Goal: Information Seeking & Learning: Learn about a topic

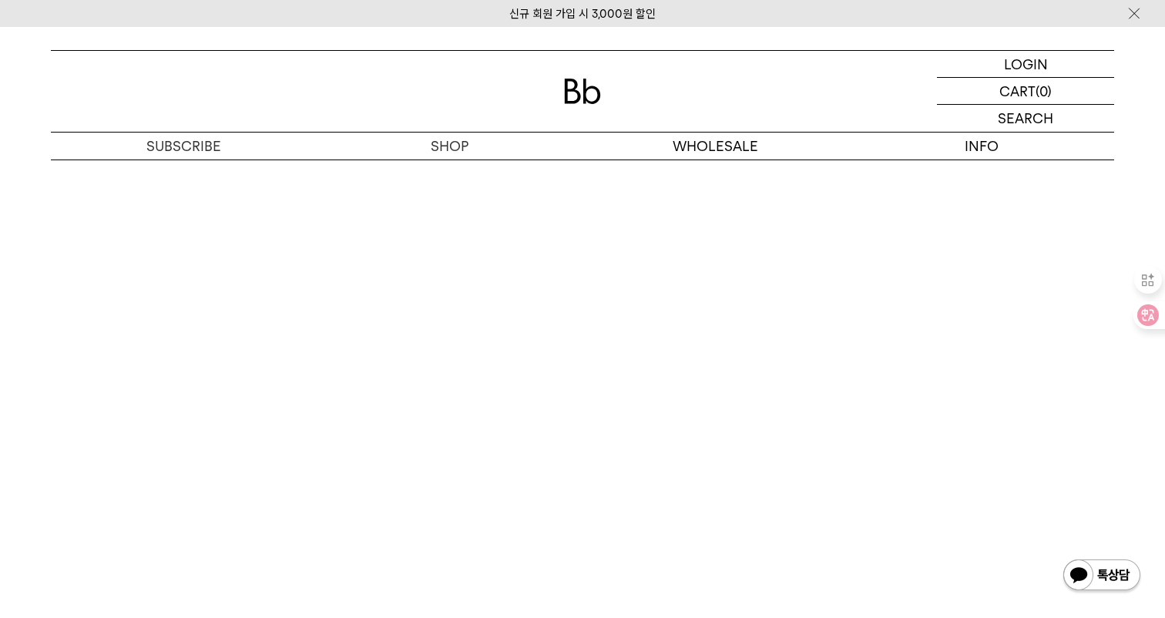
scroll to position [4077, 0]
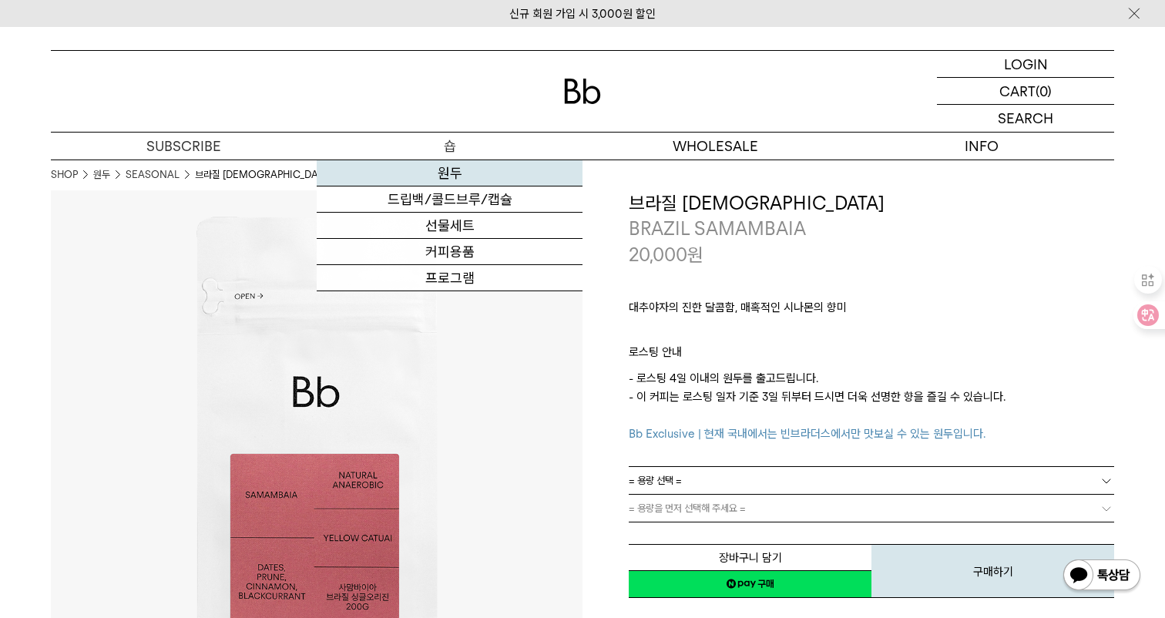
click at [435, 168] on link "원두" at bounding box center [450, 173] width 266 height 26
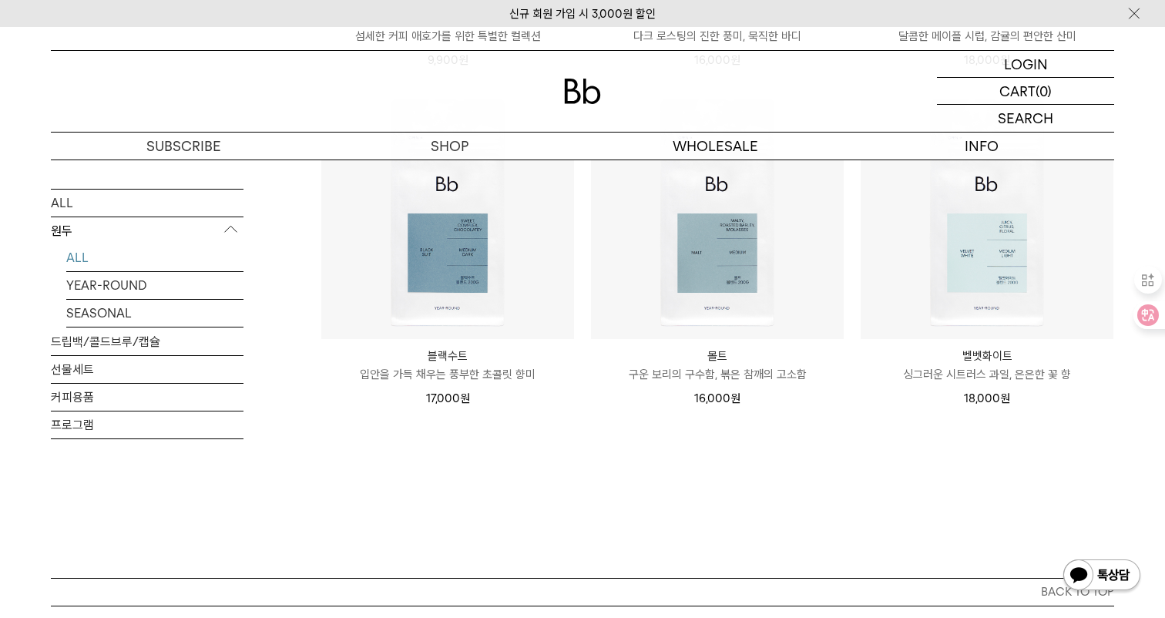
scroll to position [1340, 0]
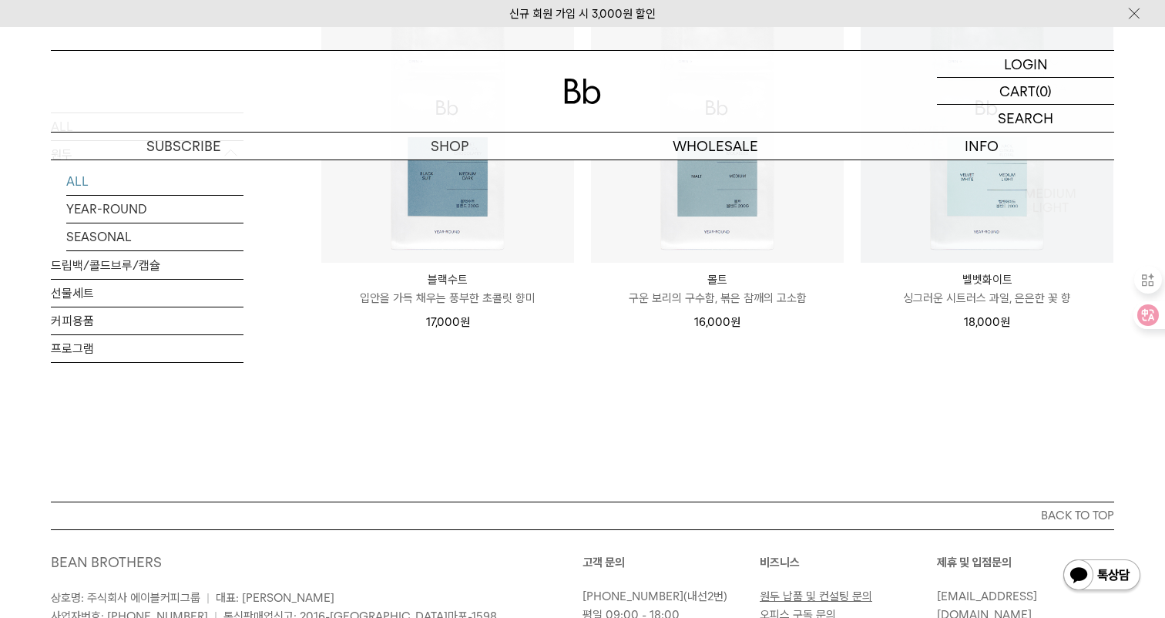
click at [981, 240] on img at bounding box center [987, 136] width 253 height 253
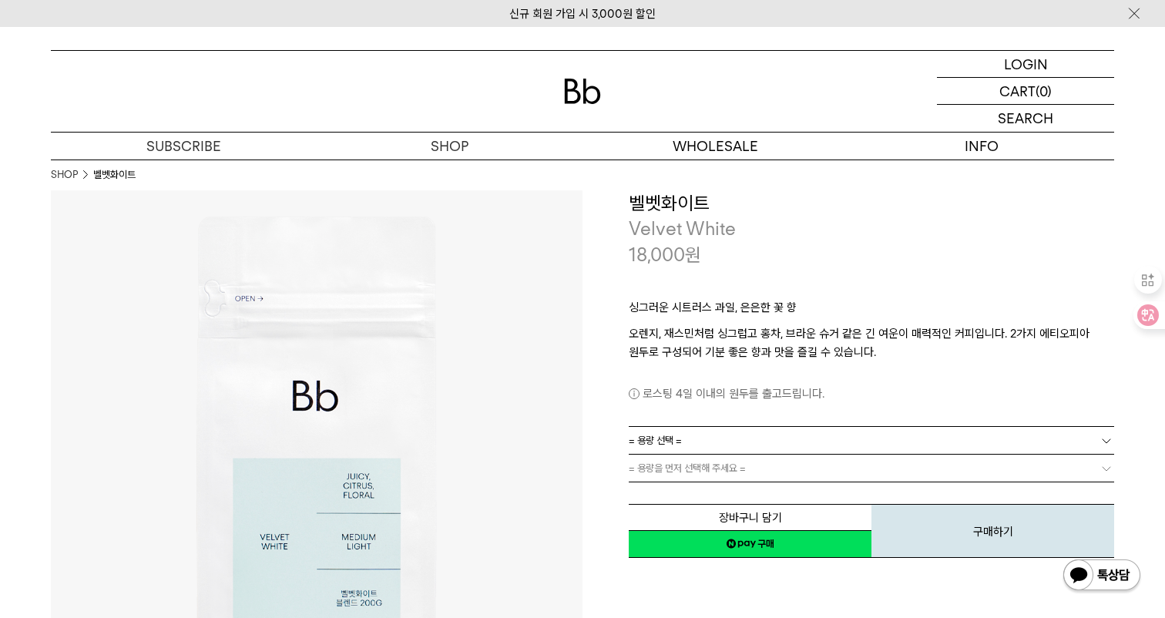
click at [796, 438] on link "= 용량 선택 =" at bounding box center [872, 440] width 486 height 27
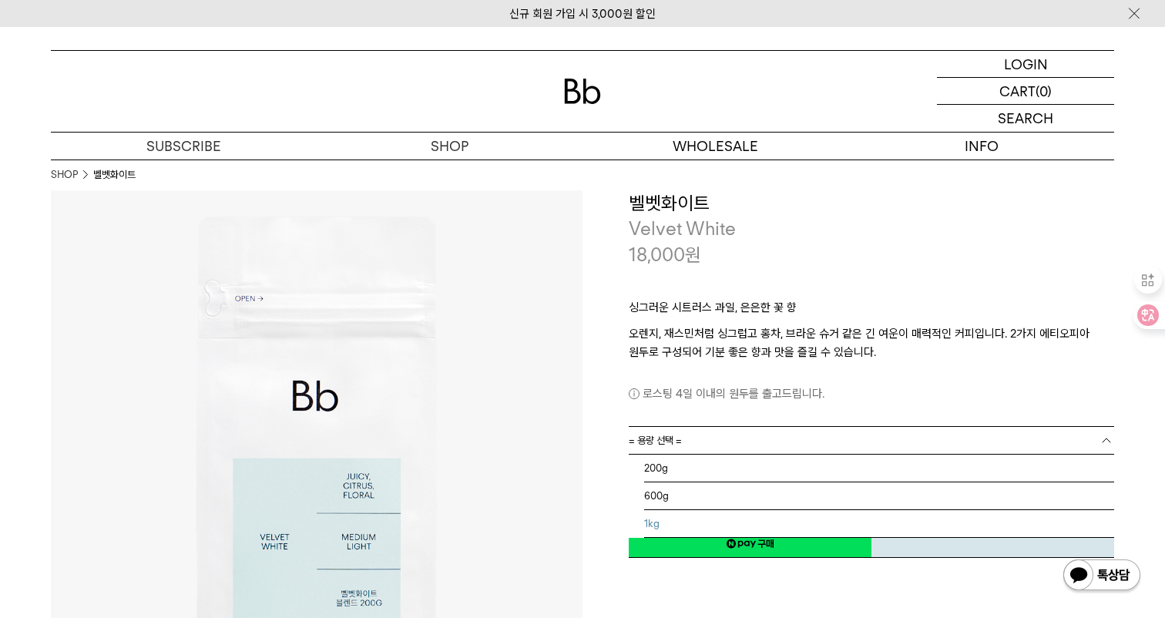
click at [752, 523] on li "1kg" at bounding box center [879, 524] width 470 height 28
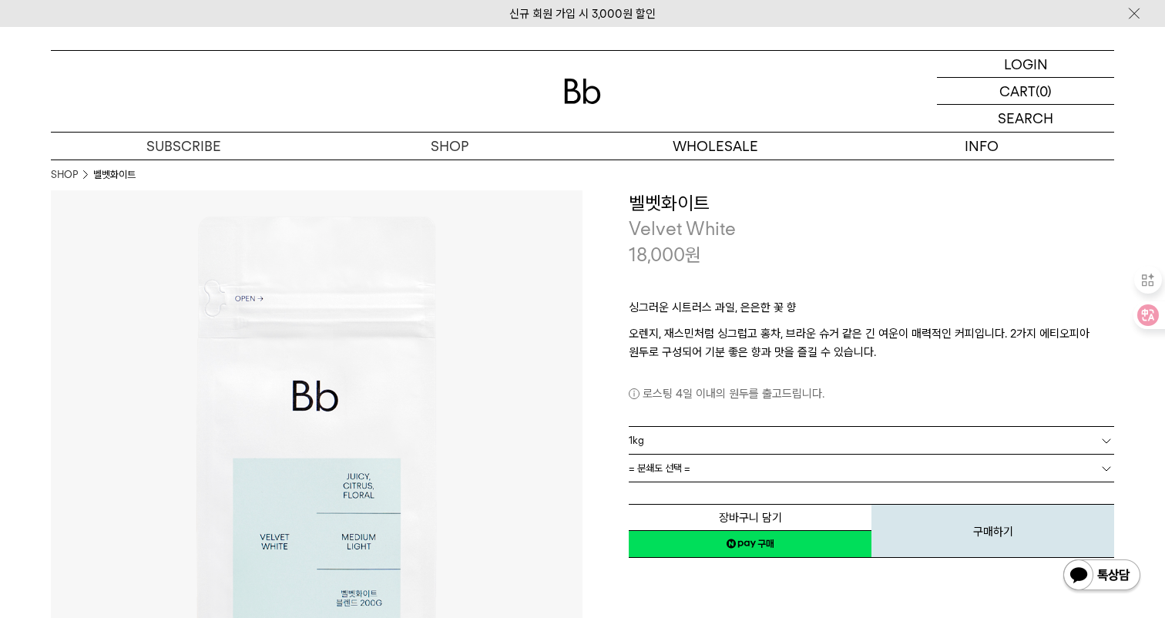
click at [751, 479] on link "= 분쇄도 선택 =" at bounding box center [872, 468] width 486 height 27
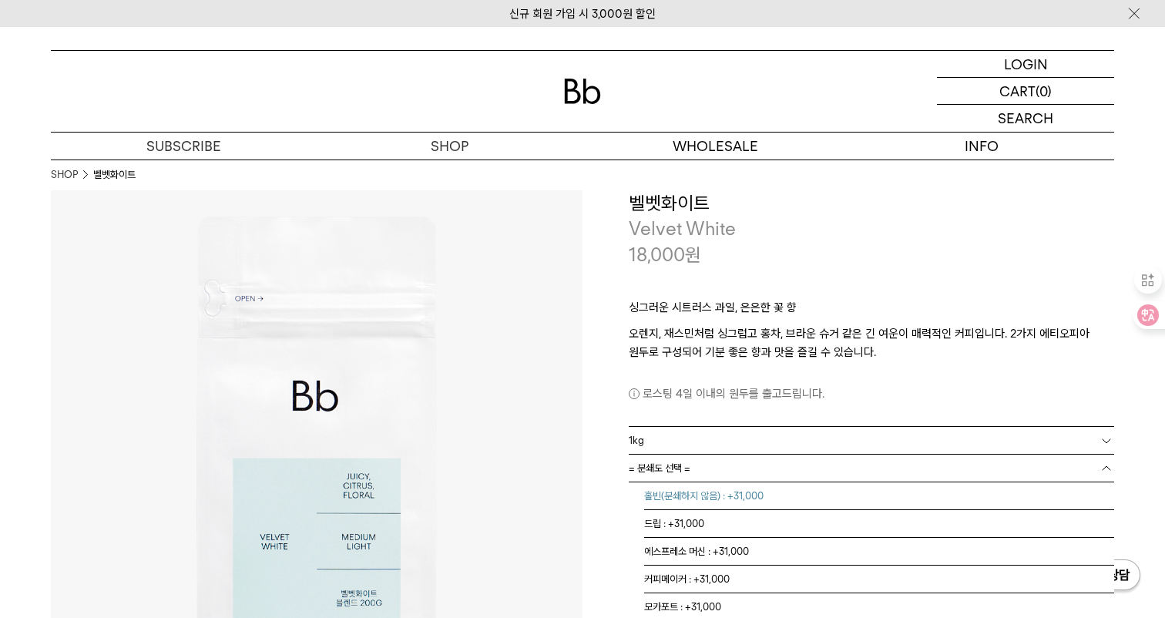
click at [743, 496] on li "홀빈(분쇄하지 않음) : +31,000" at bounding box center [879, 497] width 470 height 28
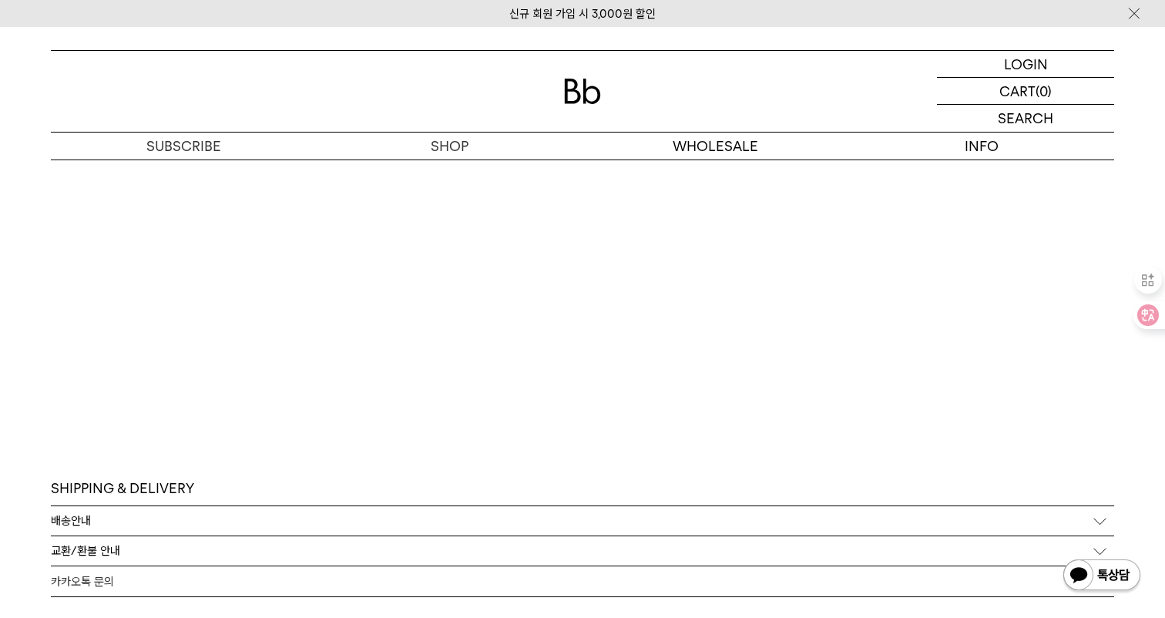
scroll to position [4096, 0]
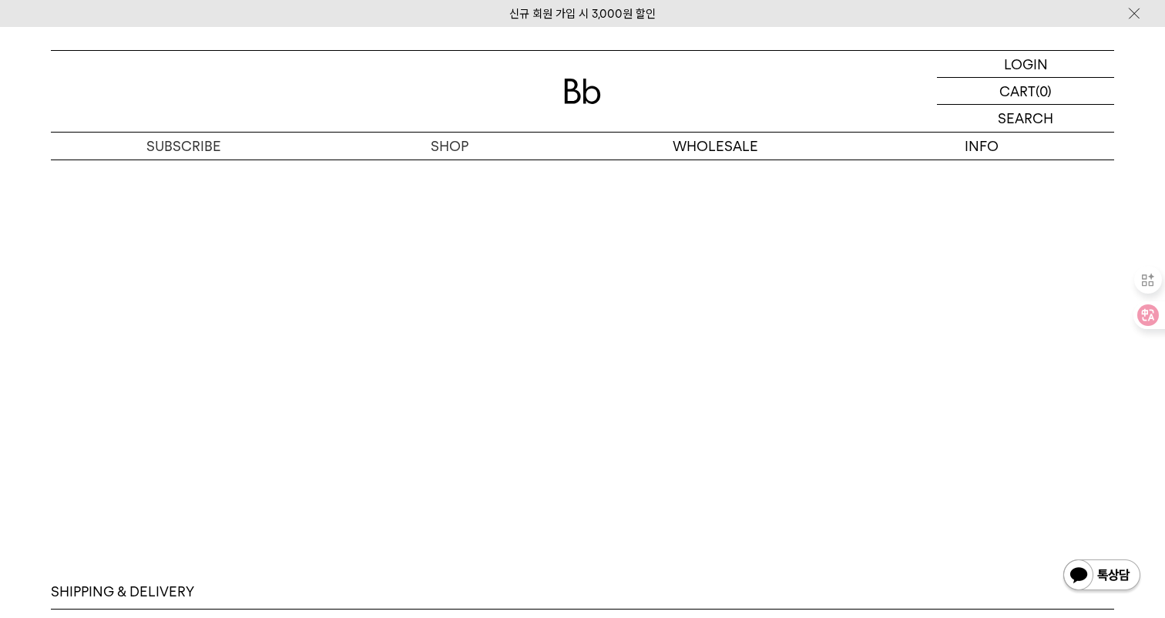
scroll to position [3762, 0]
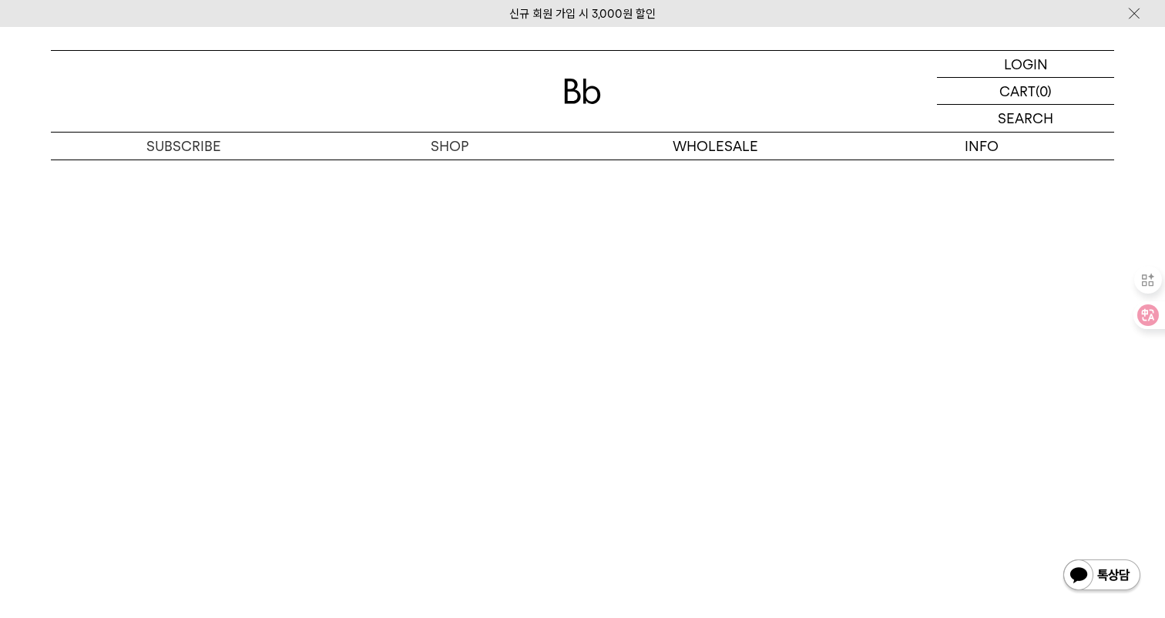
scroll to position [3373, 0]
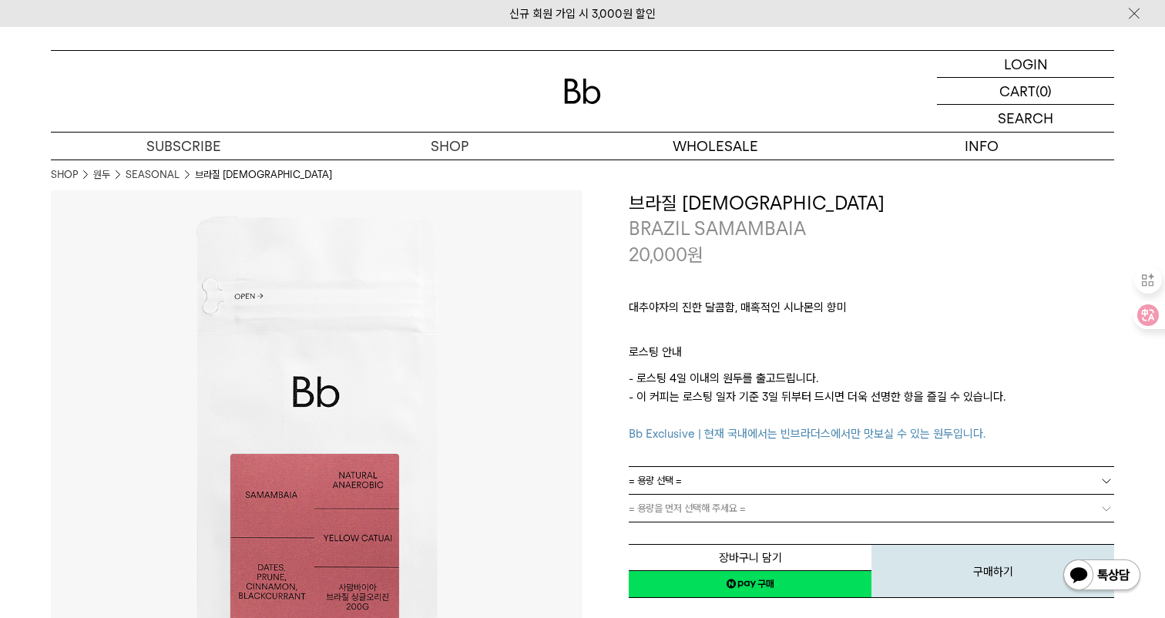
click at [651, 438] on span "Bb Exclusive | 현재 국내에서는 빈브라더스에서만 맛보실 수 있는 원두입니다." at bounding box center [807, 434] width 357 height 14
click at [743, 441] on span "Bb Exclusive | 현재 국내에서는 빈브라더스에서만 맛보실 수 있는 원두입니다." at bounding box center [807, 434] width 357 height 14
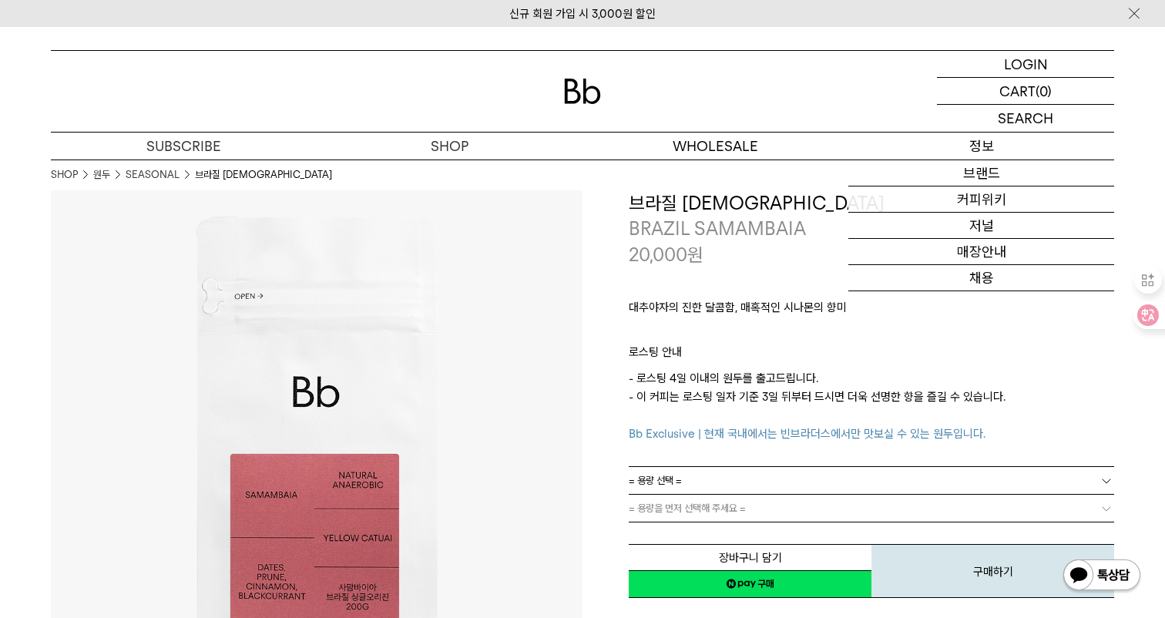
click at [971, 150] on p "정보" at bounding box center [982, 146] width 266 height 27
click at [978, 149] on p "정보" at bounding box center [982, 146] width 266 height 27
click at [980, 180] on link "브랜드" at bounding box center [982, 173] width 266 height 26
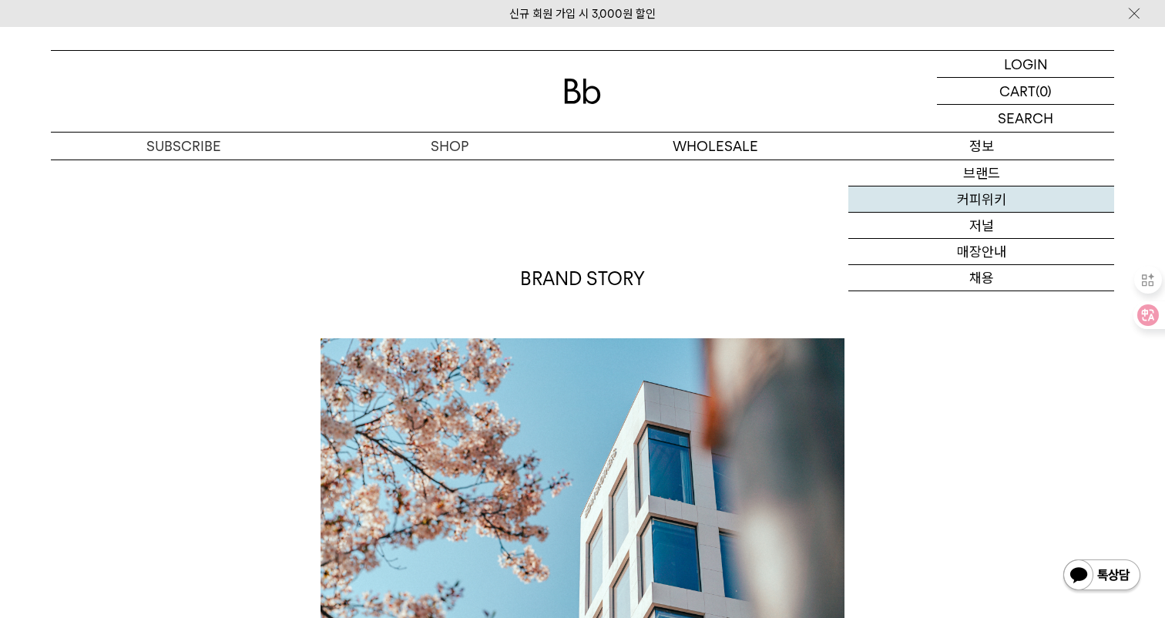
click at [991, 205] on link "커피위키" at bounding box center [982, 200] width 266 height 26
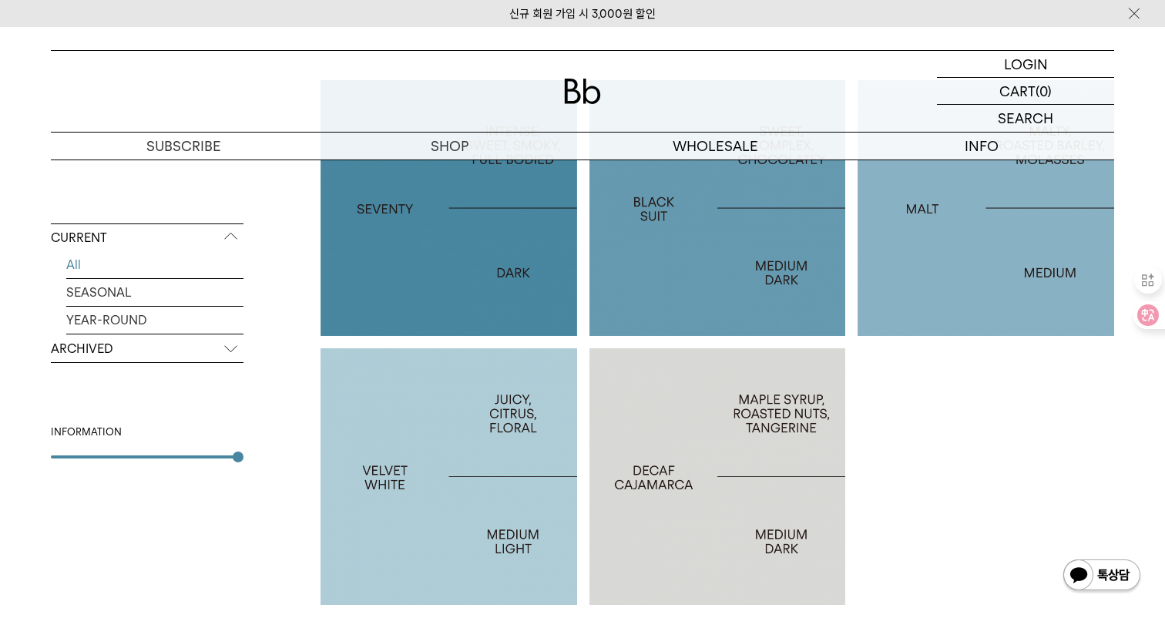
scroll to position [1122, 0]
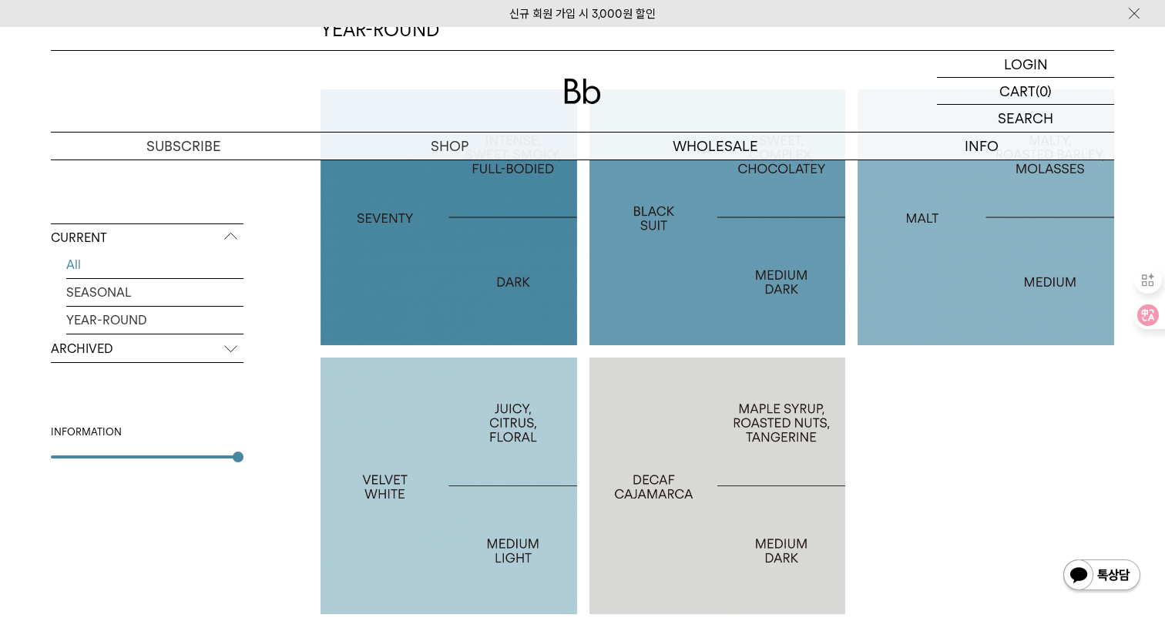
click at [506, 468] on div at bounding box center [449, 486] width 257 height 257
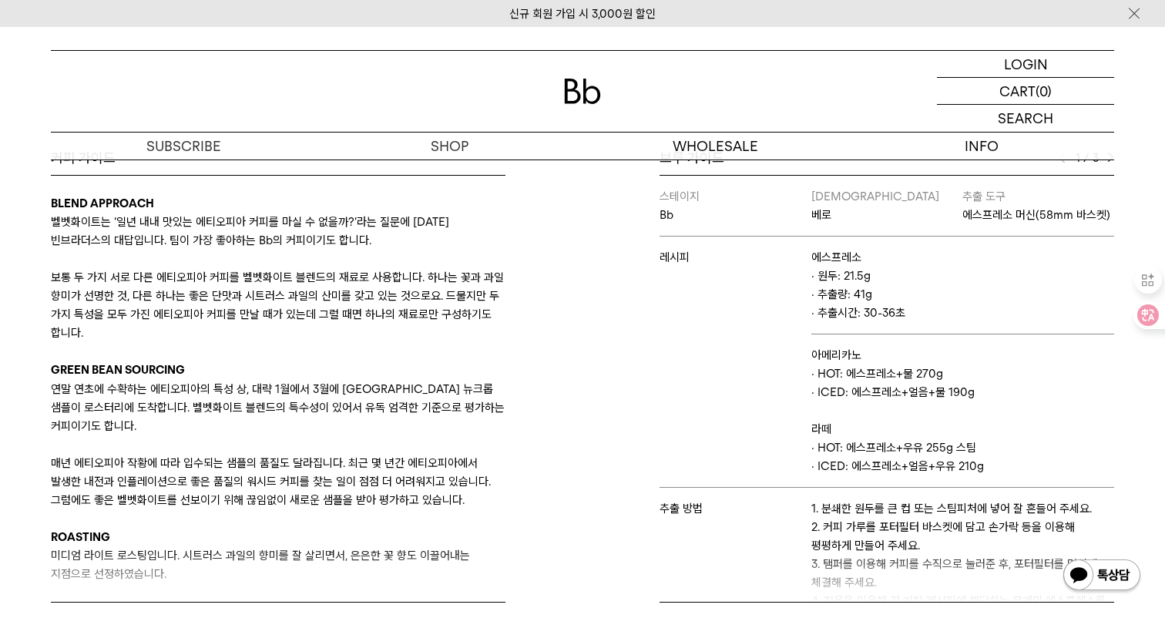
scroll to position [661, 0]
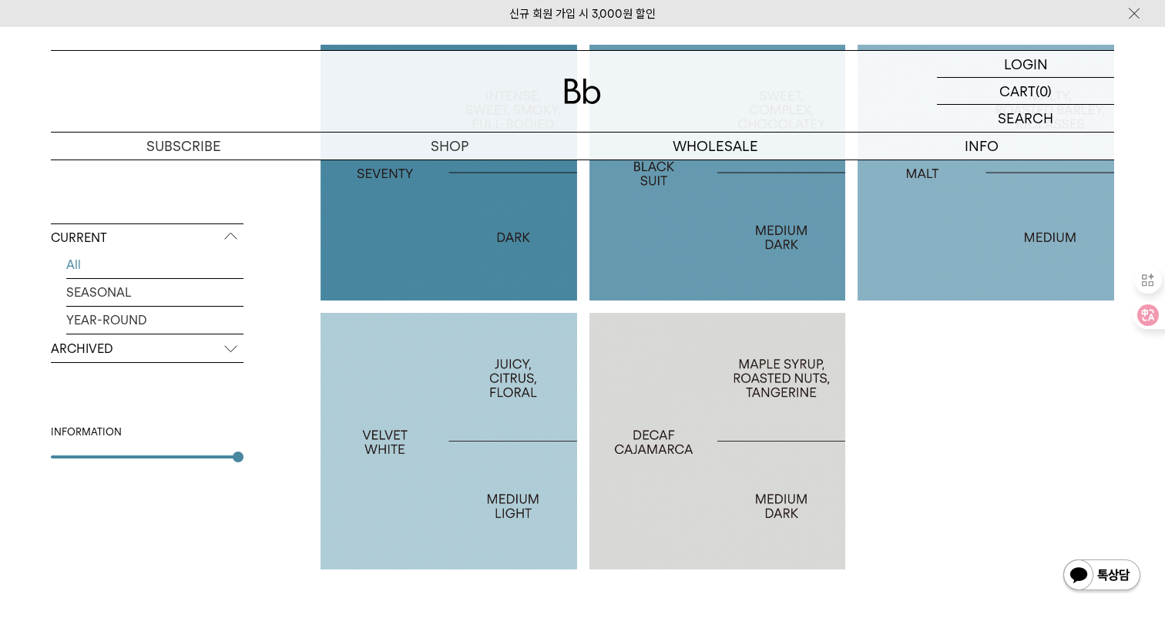
scroll to position [1126, 0]
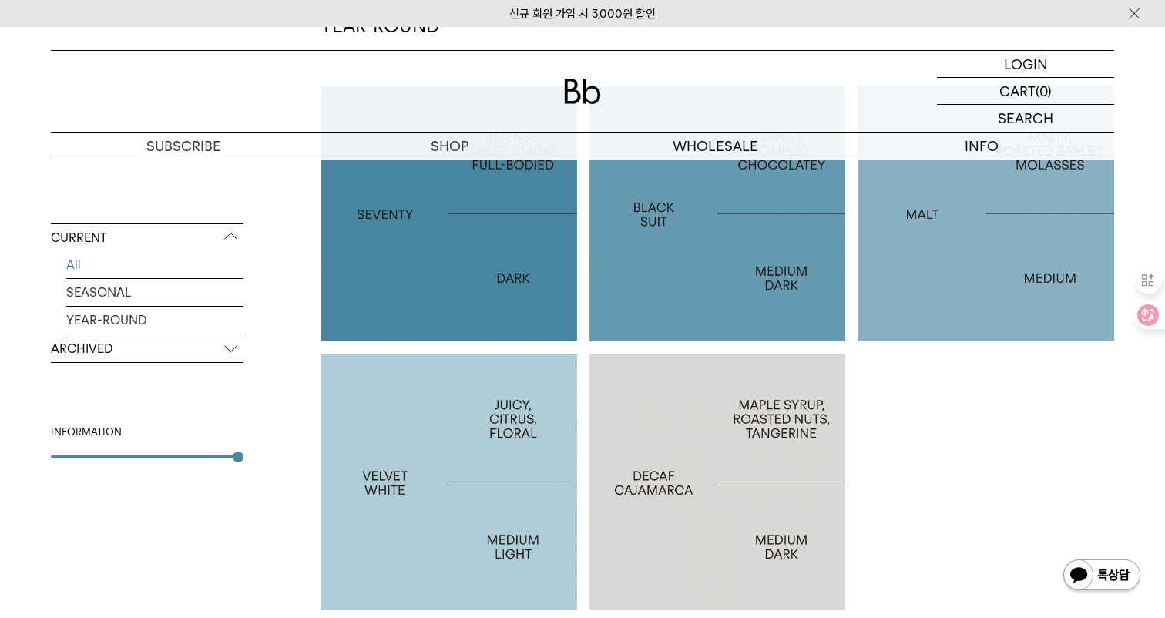
click at [667, 207] on p "BLACK SUIT" at bounding box center [718, 213] width 257 height 22
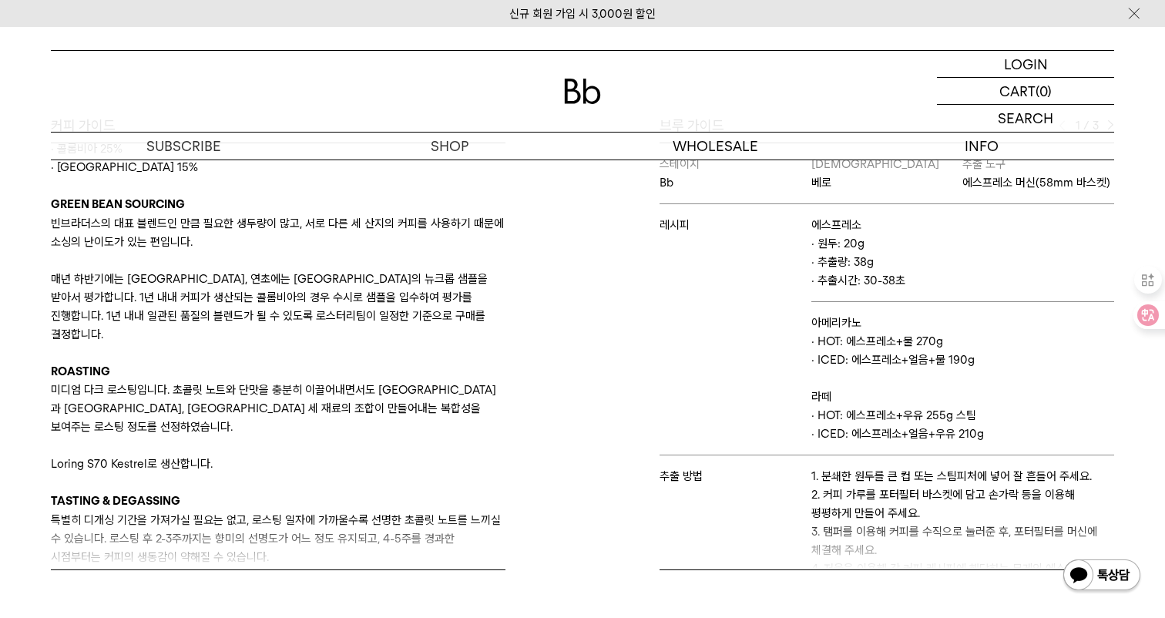
scroll to position [259, 0]
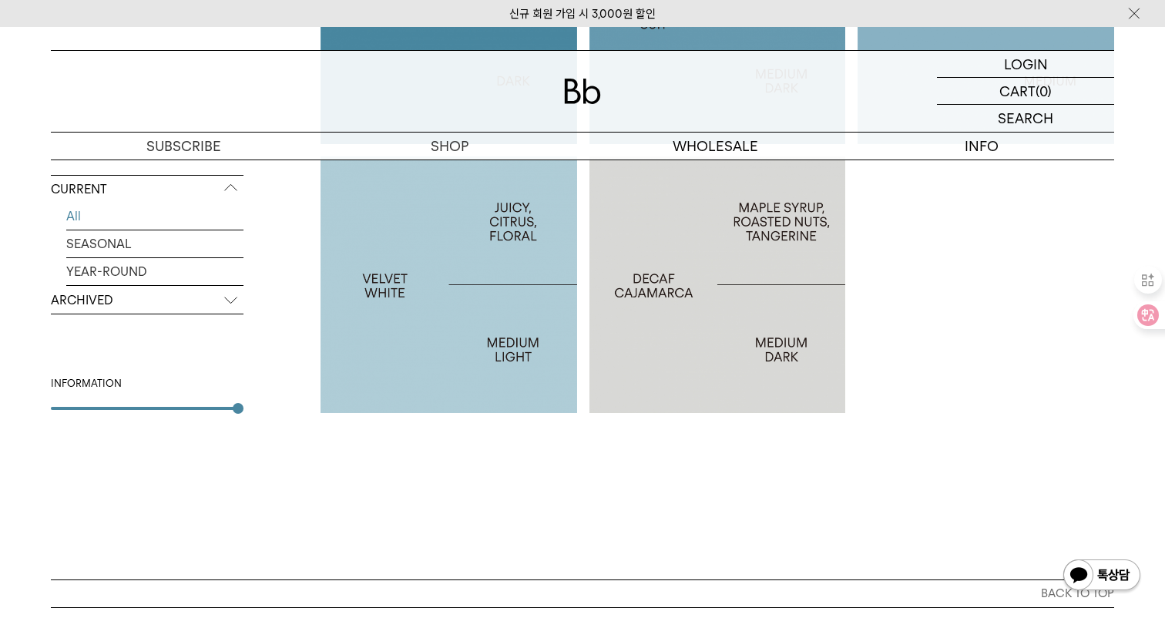
scroll to position [1311, 0]
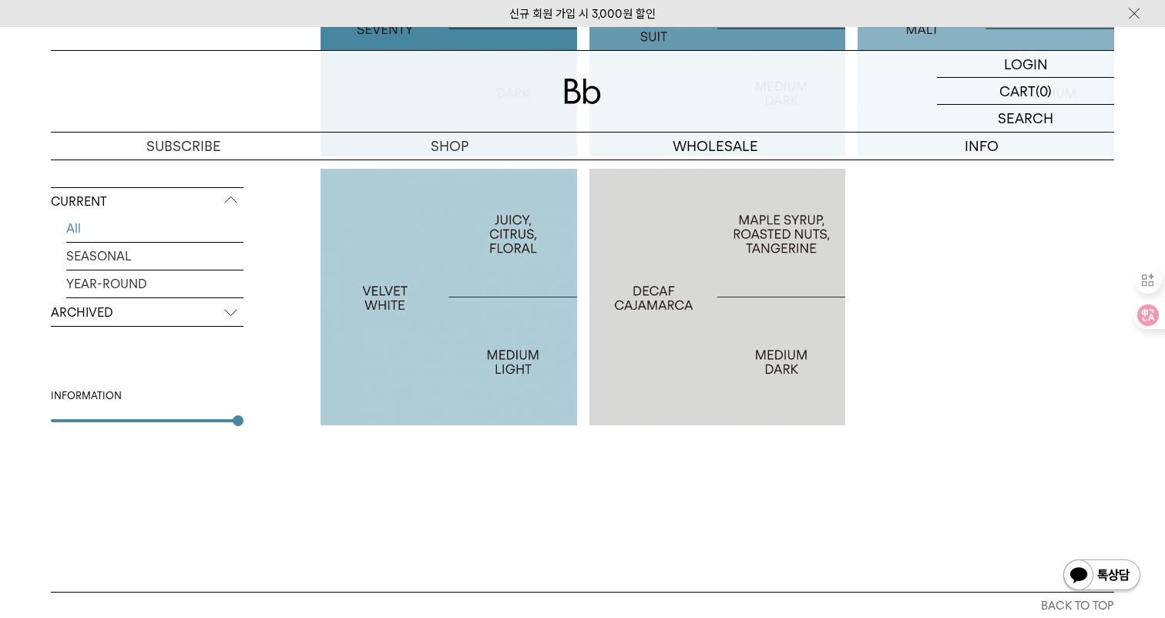
click at [426, 385] on div at bounding box center [449, 297] width 257 height 257
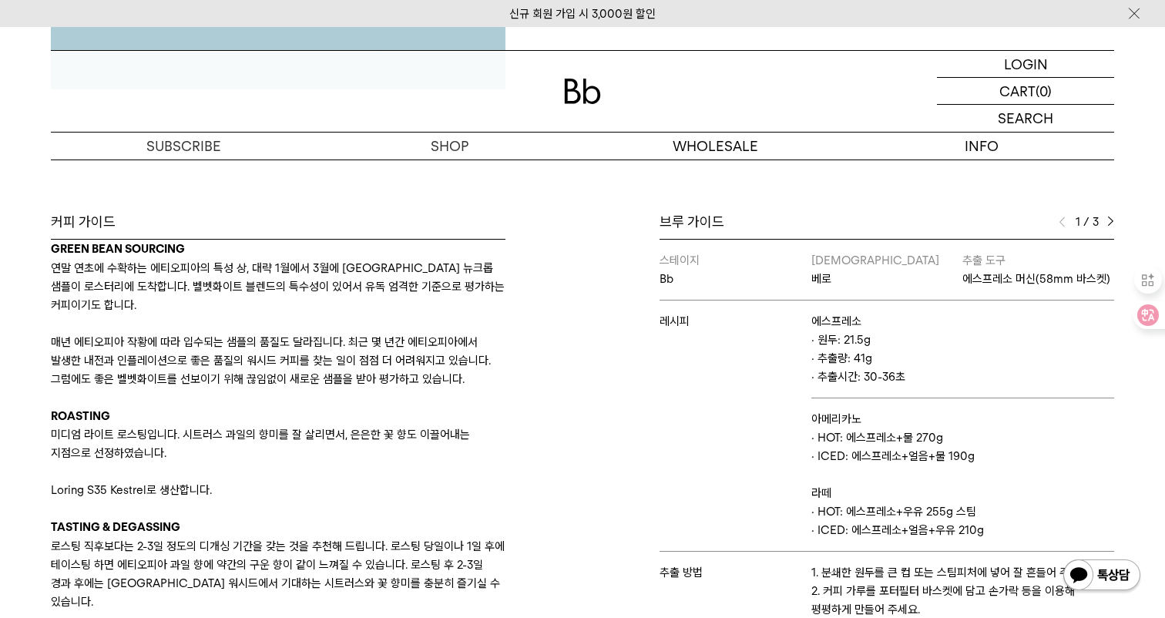
click at [1109, 221] on img at bounding box center [1111, 222] width 7 height 11
click at [1111, 220] on img at bounding box center [1111, 222] width 7 height 11
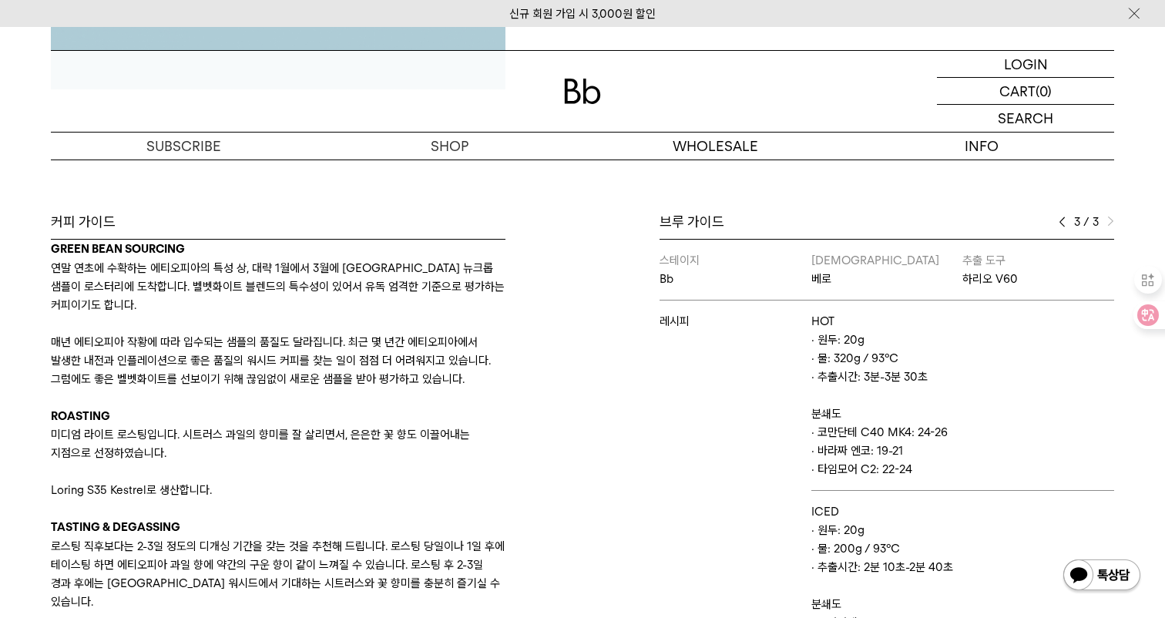
click at [1063, 221] on img at bounding box center [1062, 222] width 7 height 11
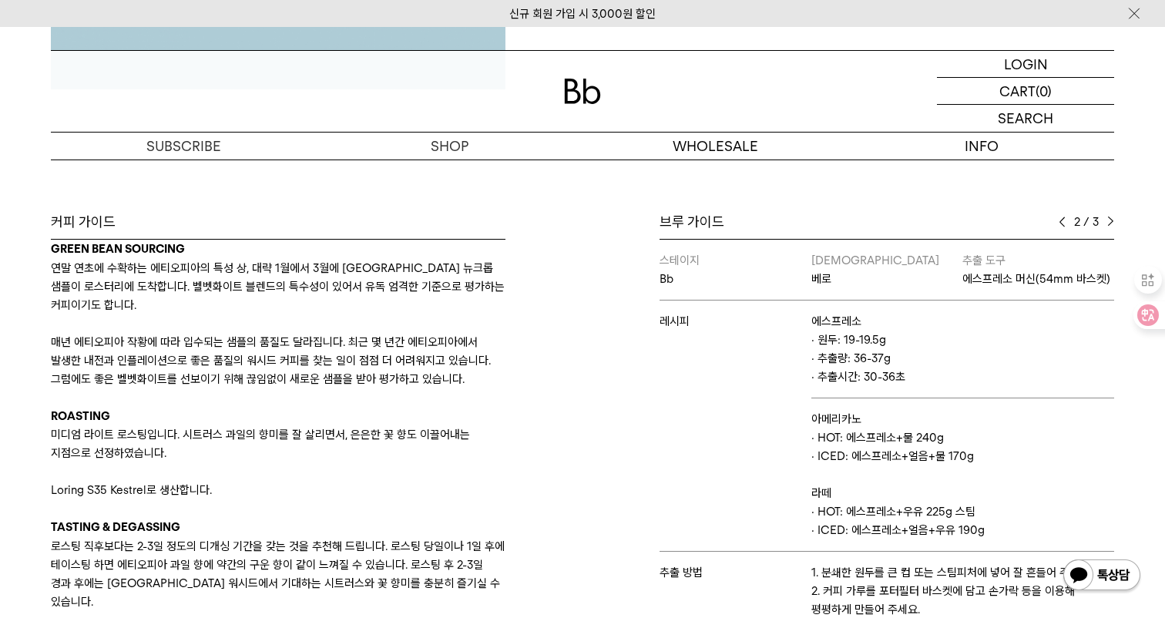
click at [1063, 221] on img at bounding box center [1062, 222] width 7 height 11
click at [1113, 218] on img at bounding box center [1111, 222] width 7 height 11
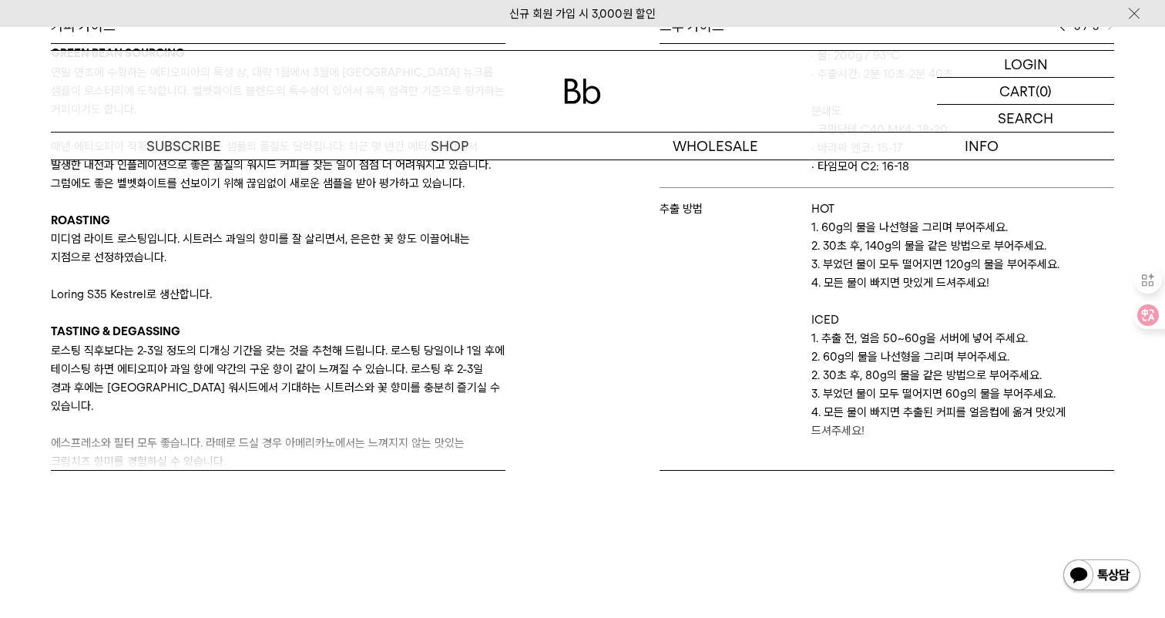
scroll to position [800, 0]
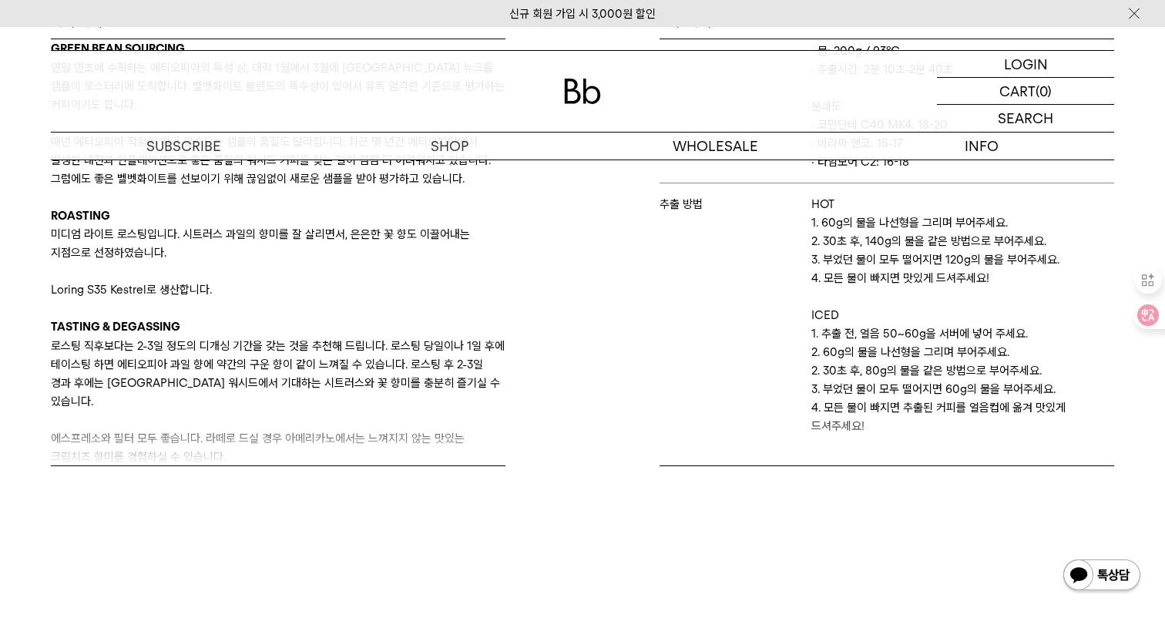
click at [160, 503] on div "커피 가이드 BLEND APPROACH 벨벳화이트는 ‘일년 내내 맛있는 에티오피아 커피를 마실 수 없을까?’라는 질문에 [DATE] 빈브라더스…" at bounding box center [582, 277] width 1079 height 531
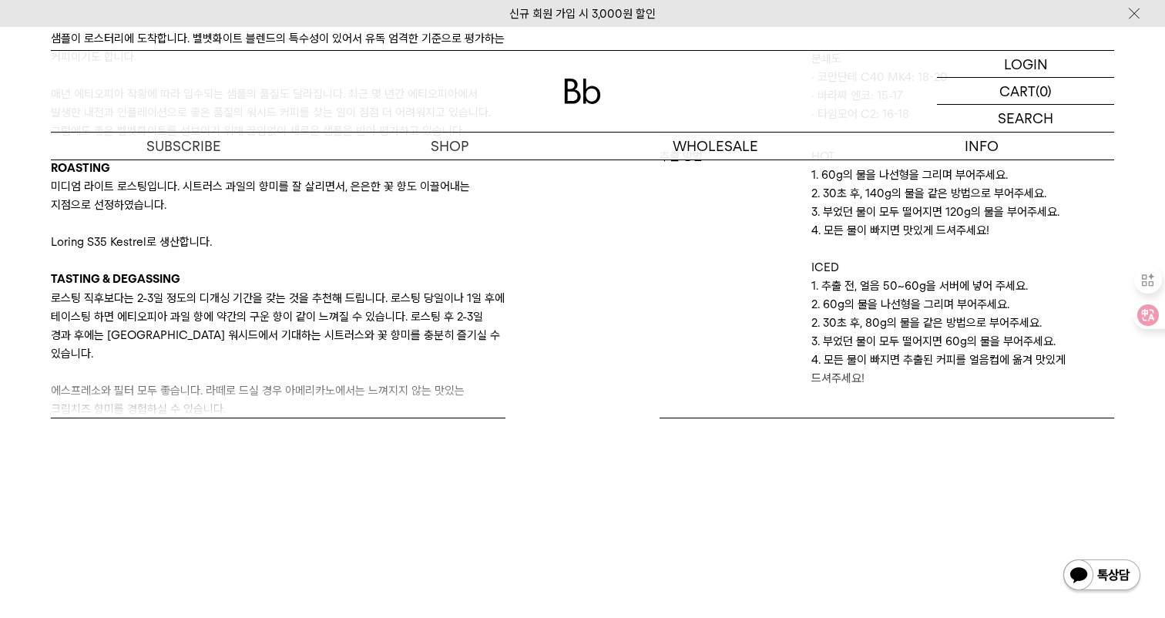
scroll to position [865, 0]
